Goal: Task Accomplishment & Management: Manage account settings

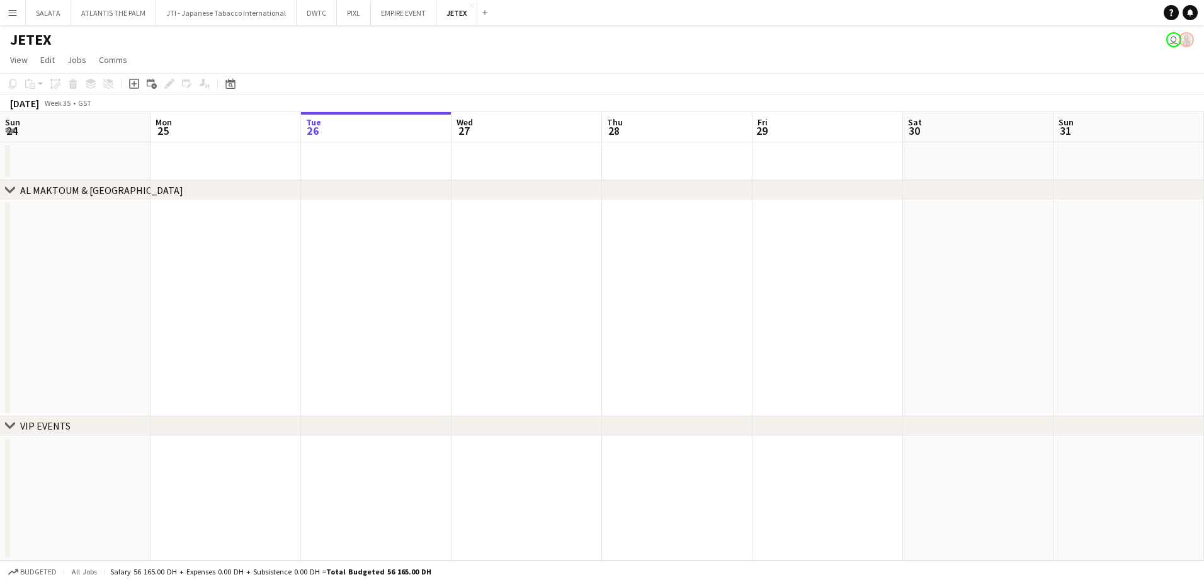
scroll to position [0, 477]
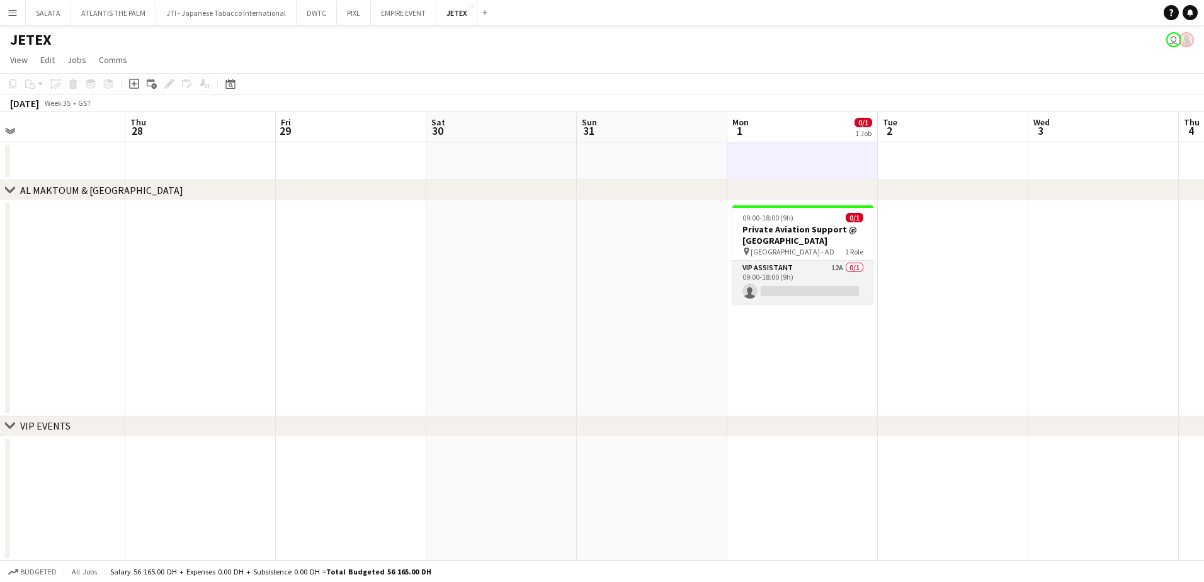
click at [801, 286] on app-card-role "VIP Assistant 12A 0/1 09:00-18:00 (9h) single-neutral-actions" at bounding box center [802, 282] width 141 height 43
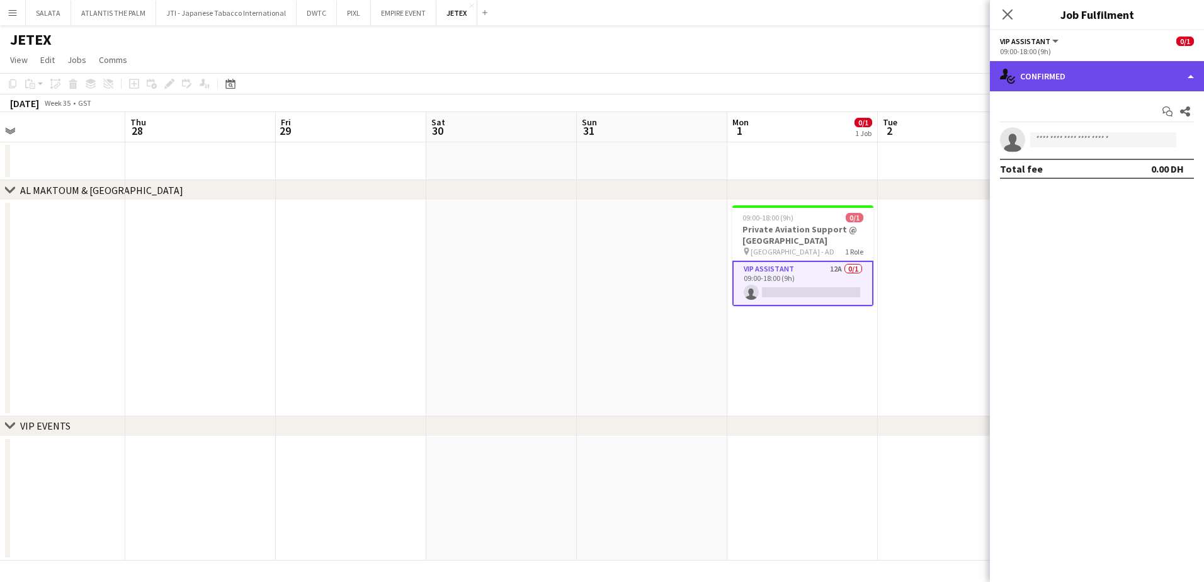
click at [1099, 86] on div "single-neutral-actions-check-2 Confirmed" at bounding box center [1097, 76] width 214 height 30
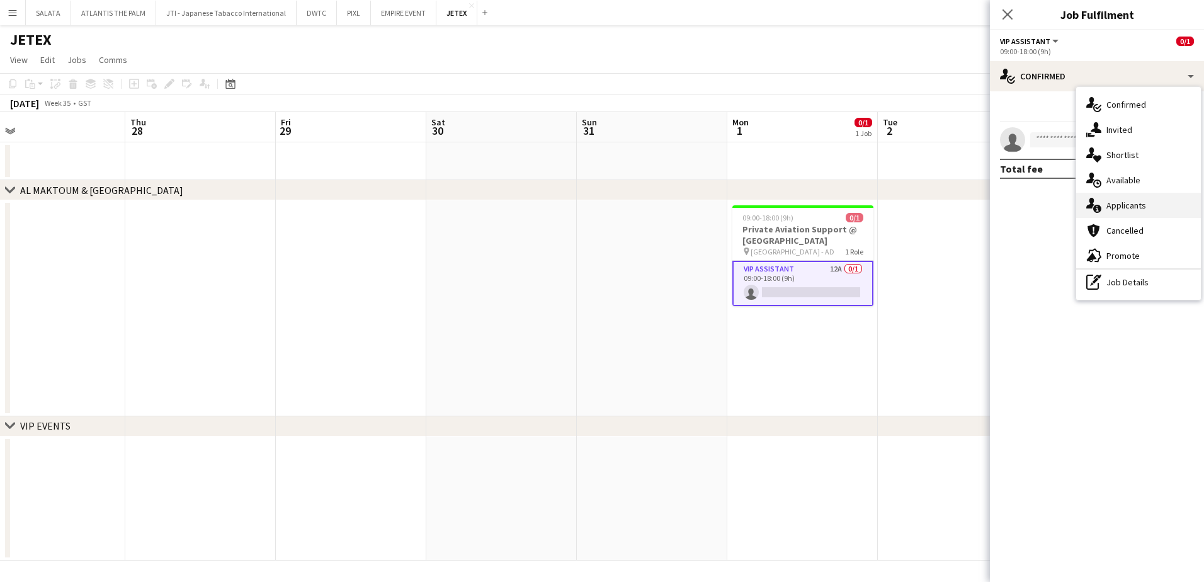
click at [1126, 196] on div "single-neutral-actions-information Applicants" at bounding box center [1138, 205] width 125 height 25
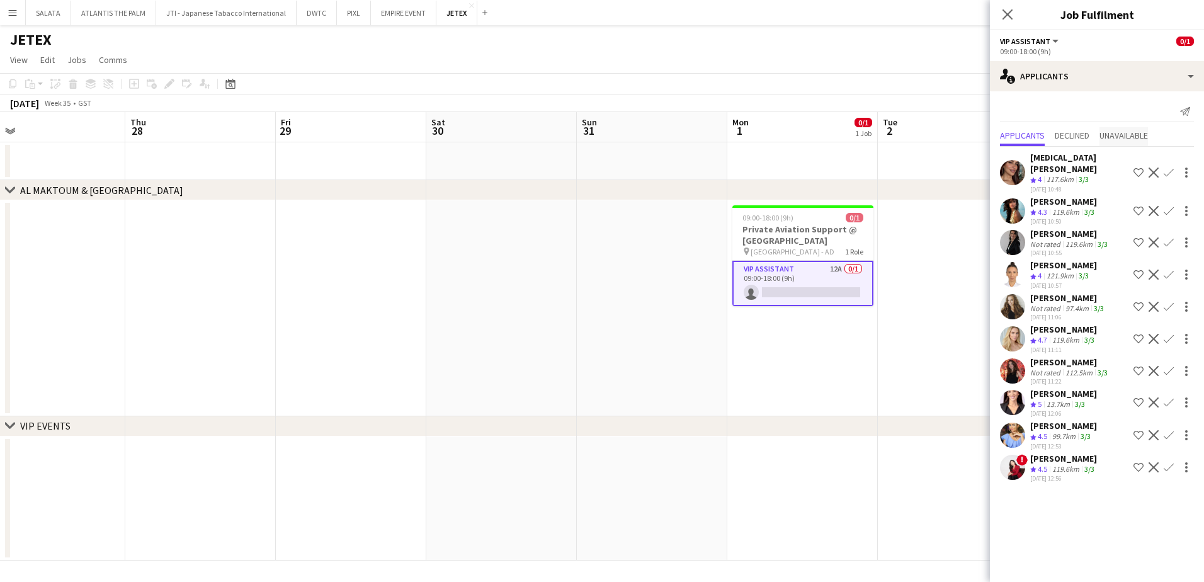
click at [1120, 131] on span "Unavailable" at bounding box center [1123, 135] width 48 height 9
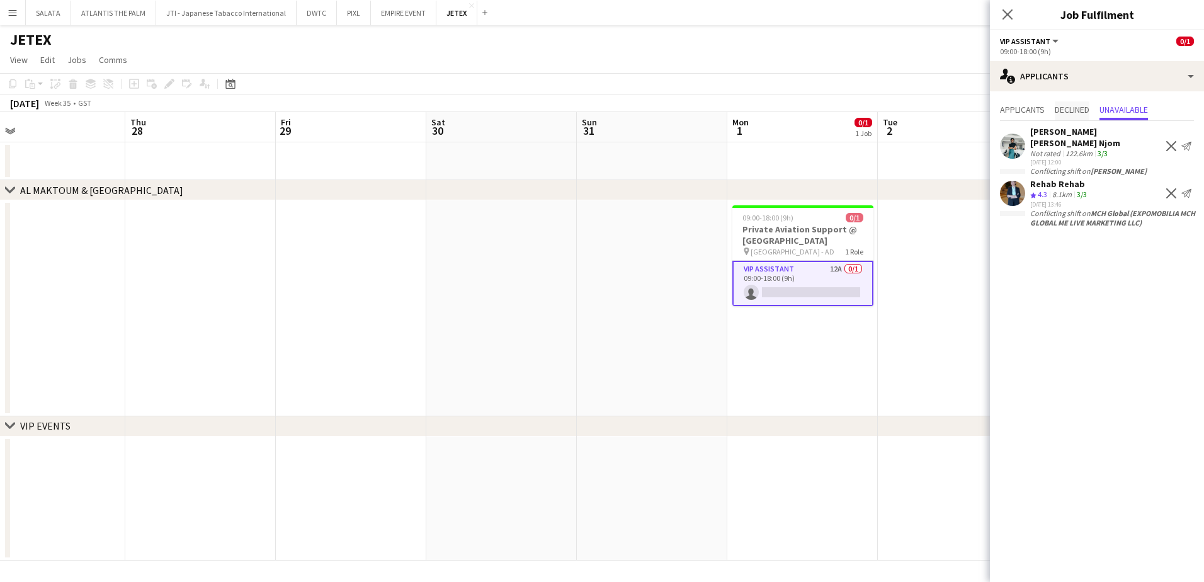
click at [1082, 113] on span "Declined" at bounding box center [1071, 109] width 35 height 9
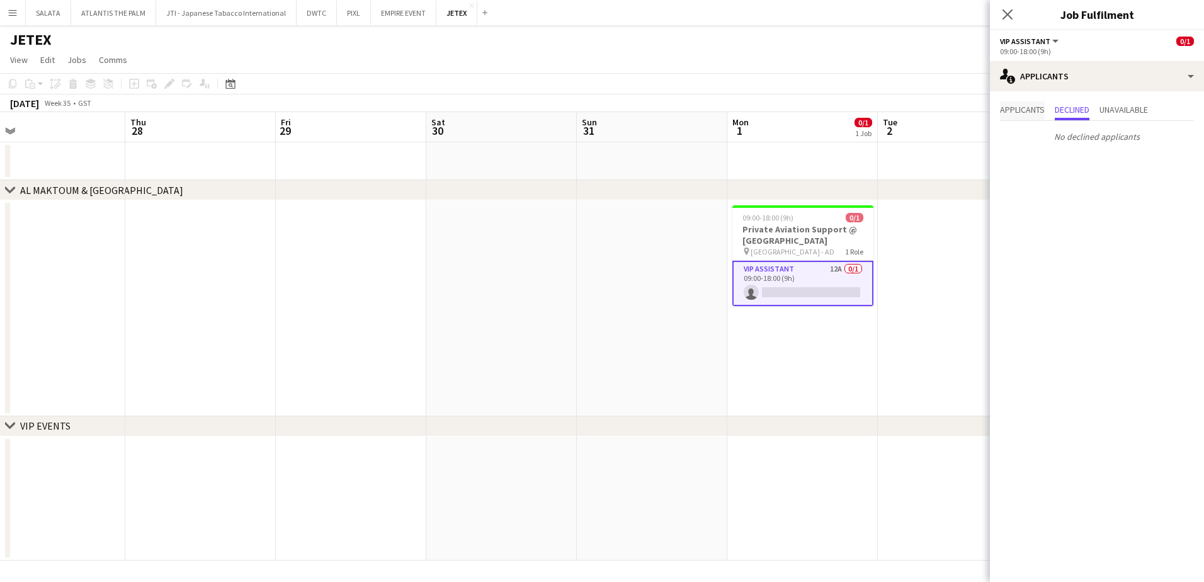
click at [1038, 112] on span "Applicants" at bounding box center [1022, 109] width 45 height 9
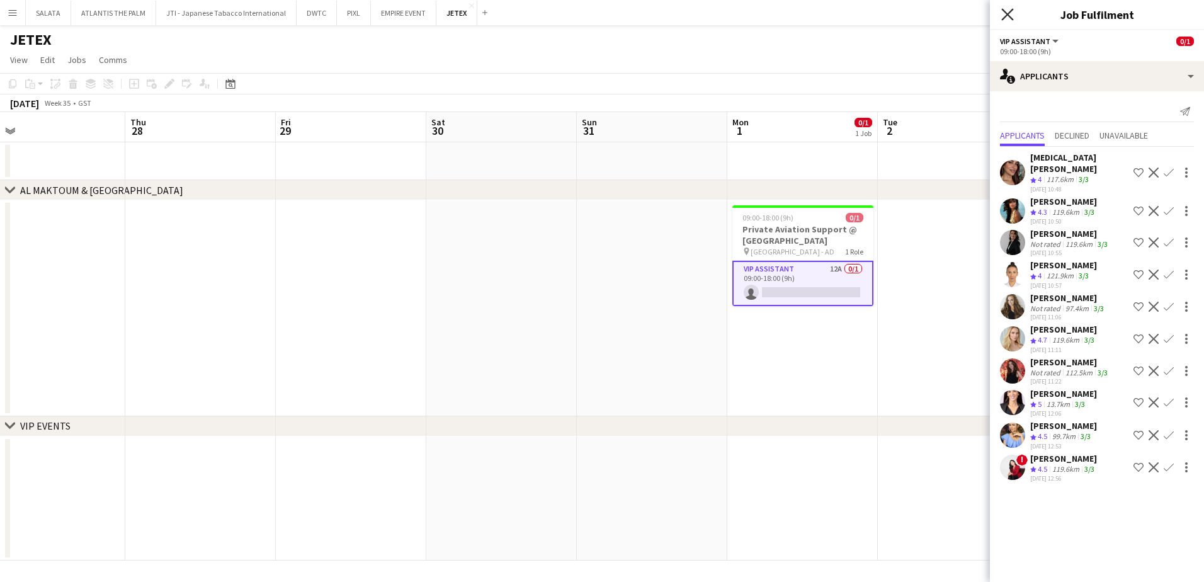
click at [1003, 14] on icon "Close pop-in" at bounding box center [1007, 14] width 12 height 12
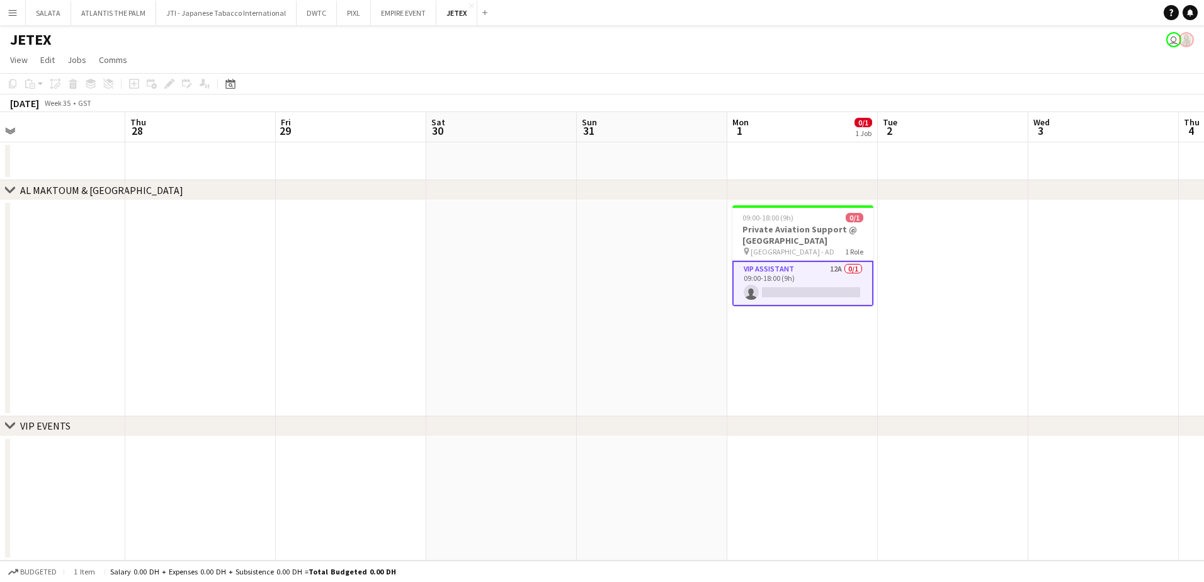
click at [804, 123] on app-board-header-date "Mon 1 0/1 1 Job" at bounding box center [802, 127] width 150 height 30
